Goal: Transaction & Acquisition: Subscribe to service/newsletter

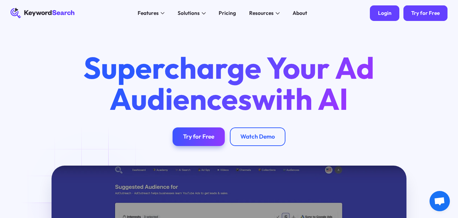
click at [382, 8] on link "Login" at bounding box center [384, 13] width 29 height 16
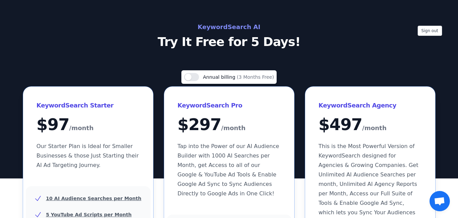
click at [240, 24] on h2 "KeywordSearch AI" at bounding box center [229, 27] width 304 height 11
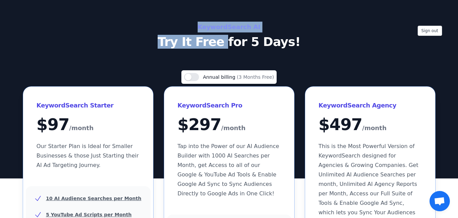
drag, startPoint x: 240, startPoint y: 24, endPoint x: 220, endPoint y: 66, distance: 46.2
click at [220, 66] on div "Sign out KeywordSearch AI Try It Free for 5 Days!" at bounding box center [229, 89] width 458 height 179
click at [197, 76] on button "Use setting" at bounding box center [191, 77] width 15 height 8
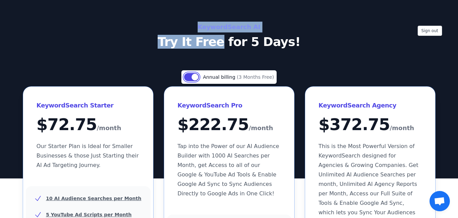
click at [197, 76] on button "Use setting" at bounding box center [191, 77] width 15 height 8
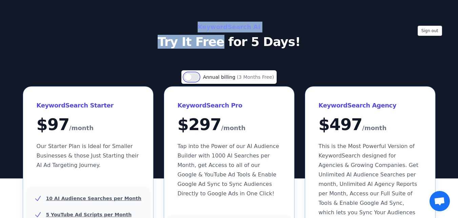
click at [197, 76] on button "Use setting" at bounding box center [191, 77] width 15 height 8
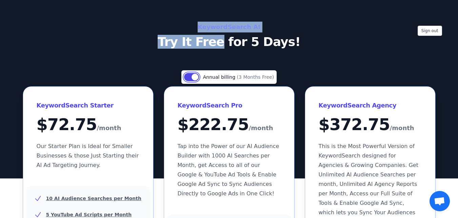
click at [197, 76] on button "Use setting" at bounding box center [191, 77] width 15 height 8
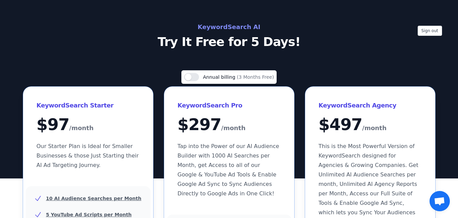
click at [240, 43] on p "Try It Free for 5 Days!" at bounding box center [229, 42] width 304 height 14
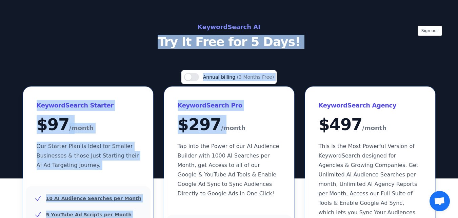
drag, startPoint x: 240, startPoint y: 43, endPoint x: 276, endPoint y: 131, distance: 95.2
